Goal: Transaction & Acquisition: Subscribe to service/newsletter

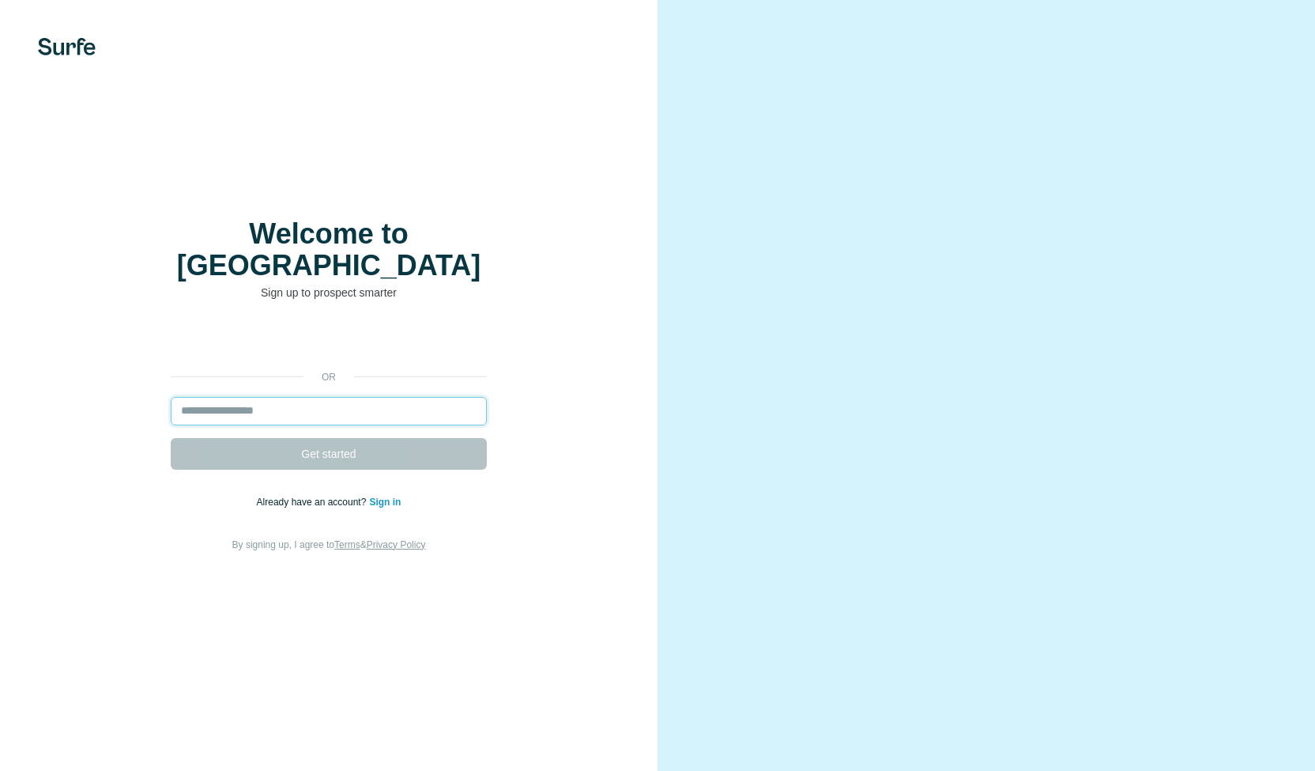
drag, startPoint x: 0, startPoint y: 0, endPoint x: 322, endPoint y: 388, distance: 504.1
click at [322, 397] on input "email" at bounding box center [329, 411] width 316 height 28
type input "**********"
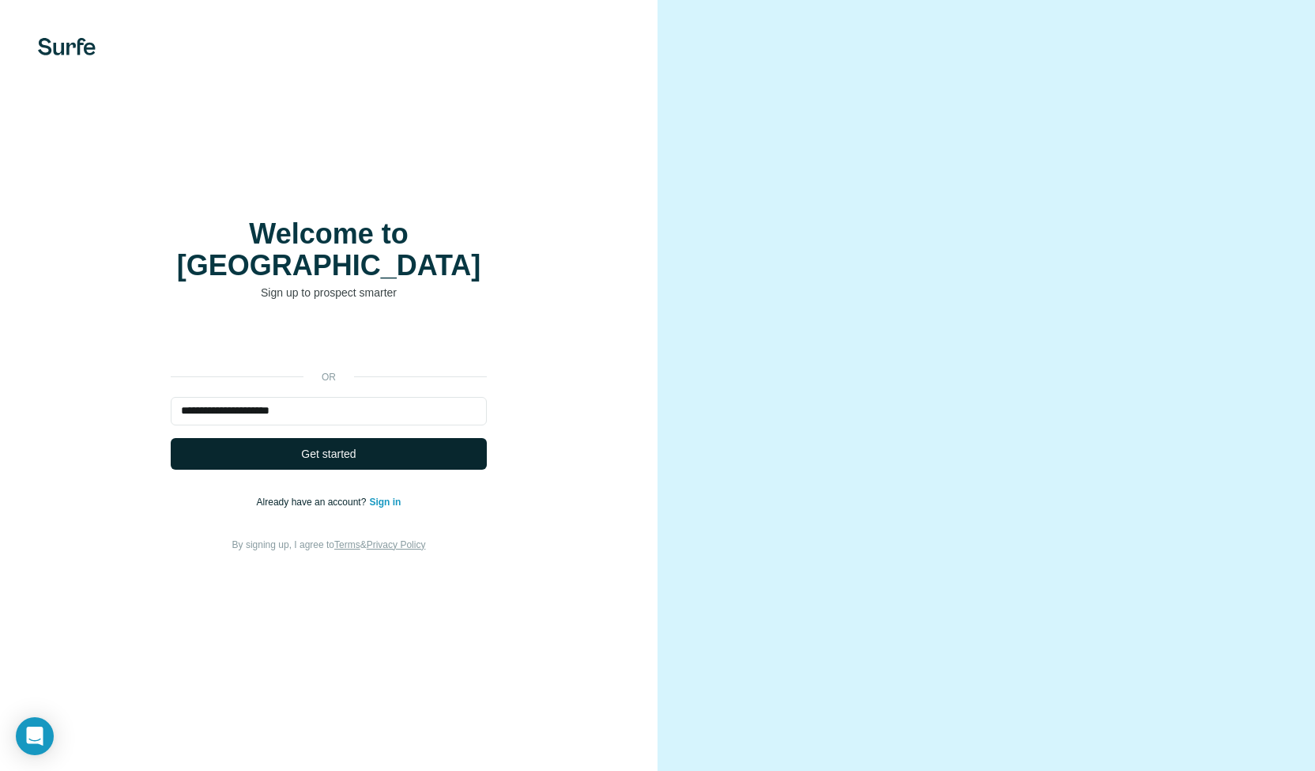
click at [334, 446] on span "Get started" at bounding box center [328, 454] width 55 height 16
click at [324, 446] on span "Get started" at bounding box center [328, 454] width 55 height 16
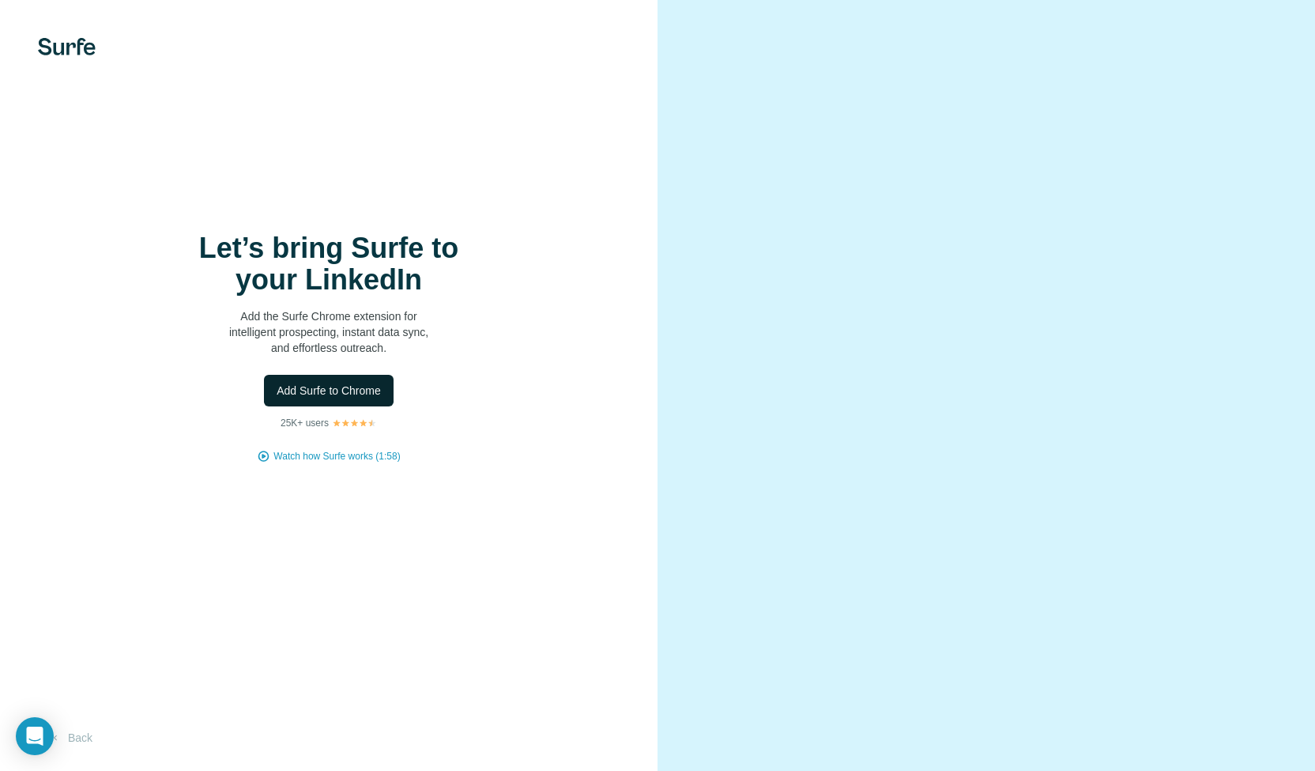
click at [345, 388] on span "Add Surfe to Chrome" at bounding box center [329, 391] width 104 height 16
